Goal: Find contact information: Find contact information

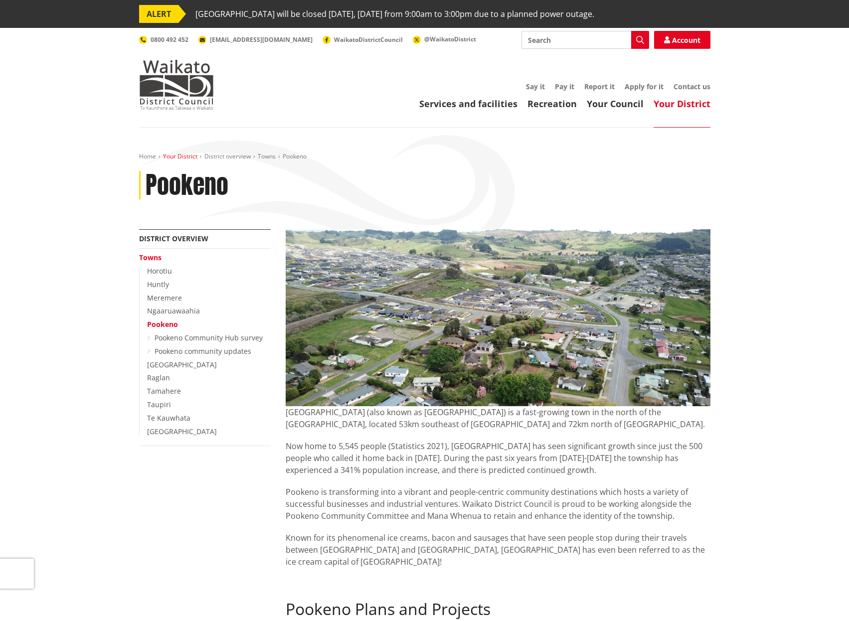
click at [183, 156] on link "Your District" at bounding box center [180, 156] width 34 height 8
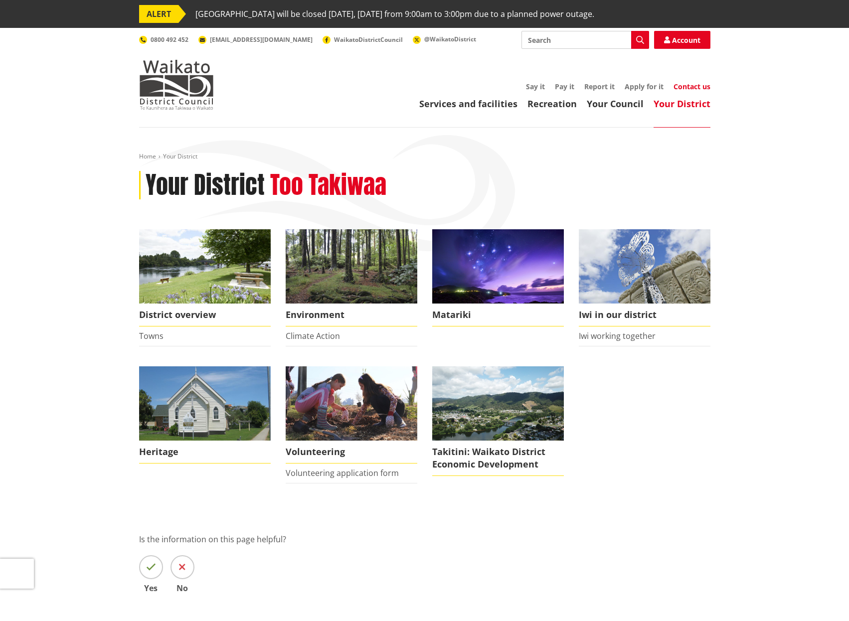
click at [697, 84] on link "Contact us" at bounding box center [691, 86] width 37 height 9
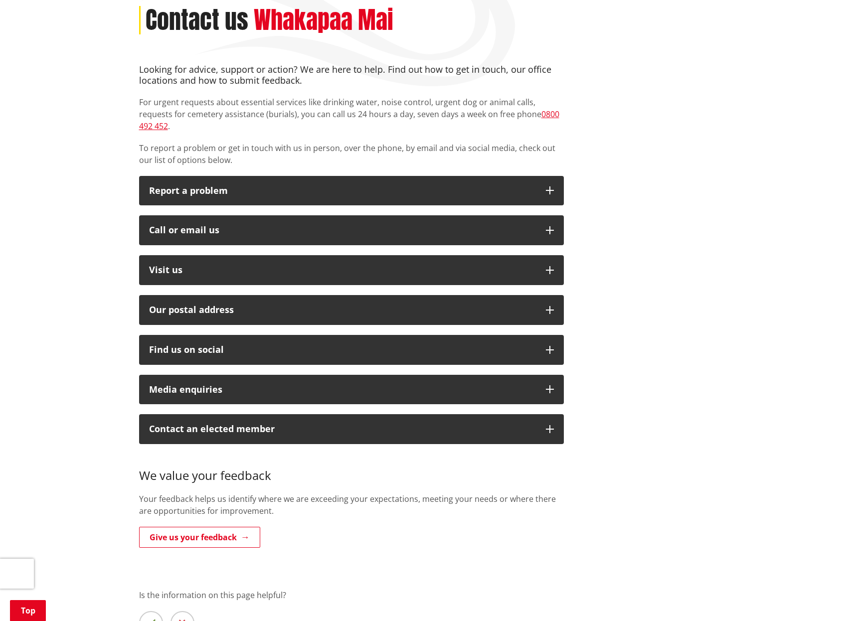
scroll to position [150, 0]
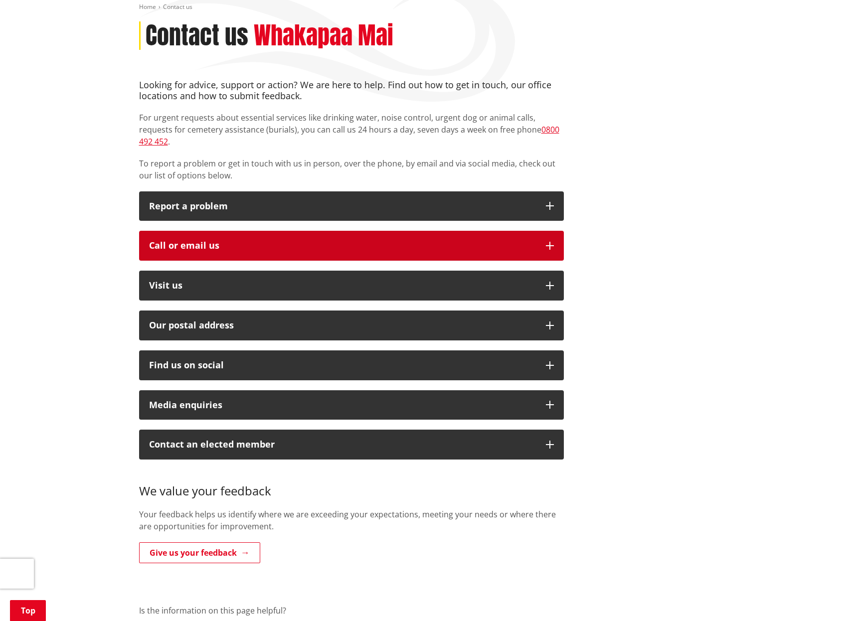
click at [553, 242] on icon "button" at bounding box center [550, 246] width 8 height 8
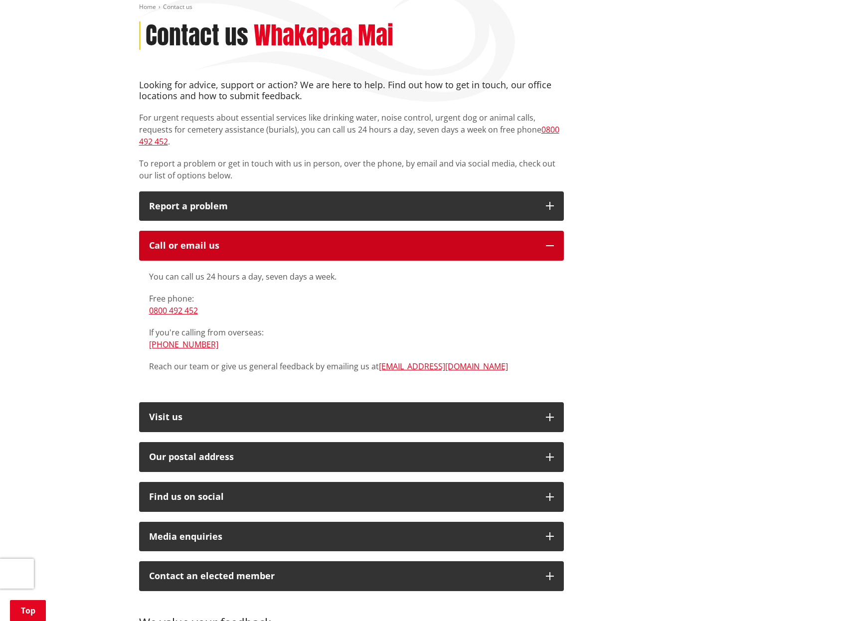
click at [553, 242] on icon "button" at bounding box center [550, 246] width 8 height 8
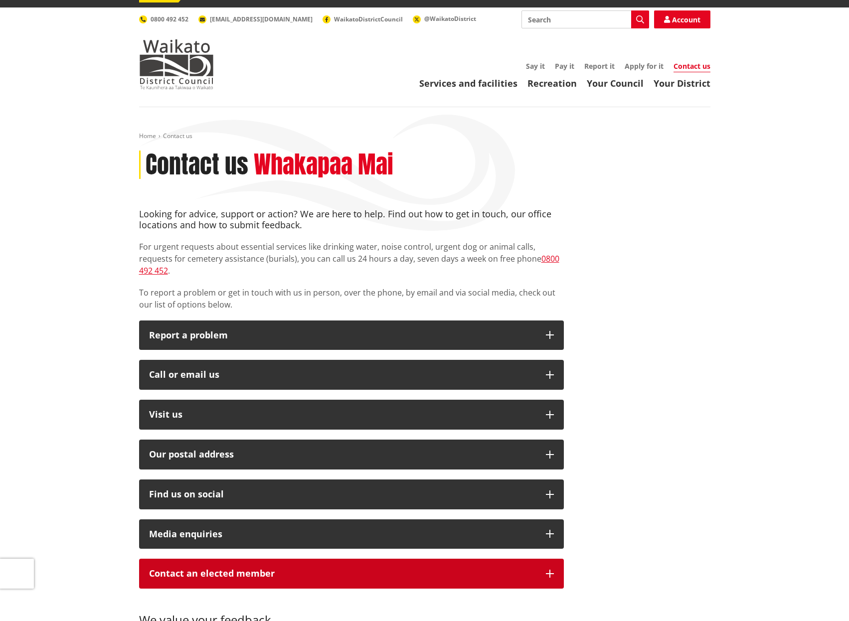
scroll to position [0, 0]
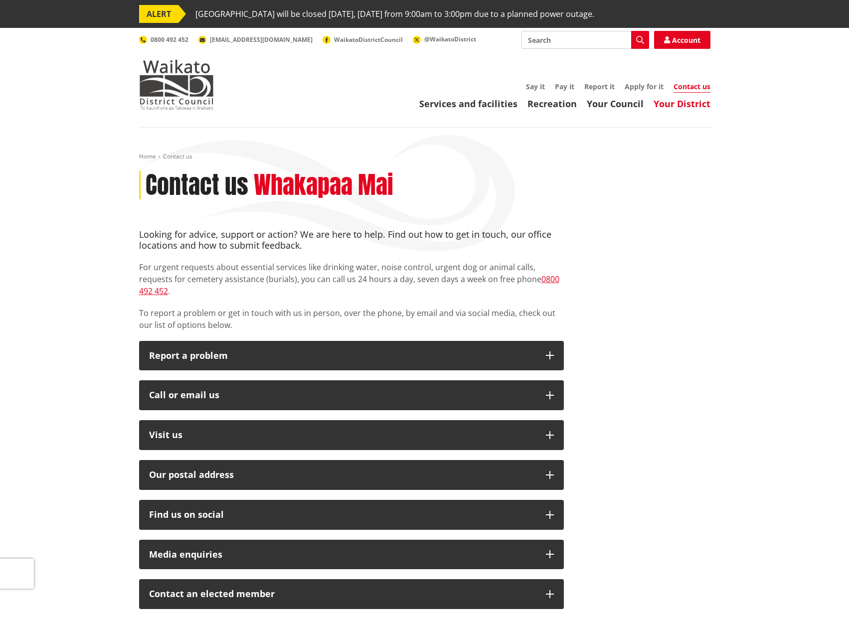
click at [695, 105] on link "Your District" at bounding box center [681, 104] width 57 height 12
